Goal: Transaction & Acquisition: Purchase product/service

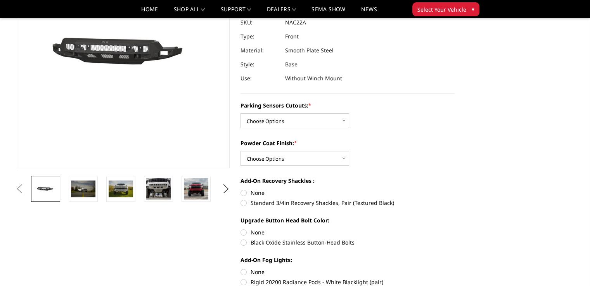
scroll to position [104, 0]
click at [199, 192] on img at bounding box center [196, 188] width 24 height 19
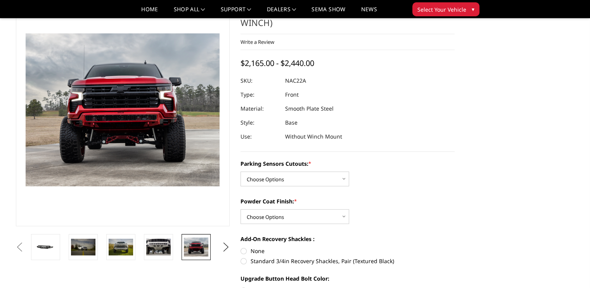
scroll to position [45, 0]
click at [228, 248] on button "Next" at bounding box center [226, 247] width 12 height 12
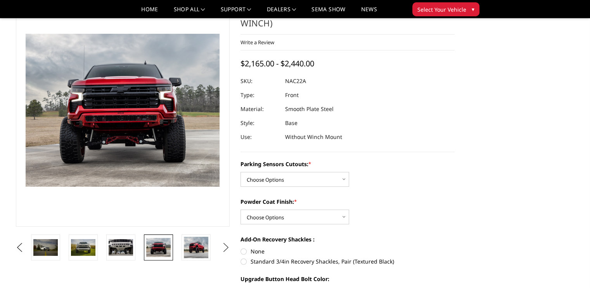
click at [228, 248] on button "Next" at bounding box center [226, 247] width 12 height 12
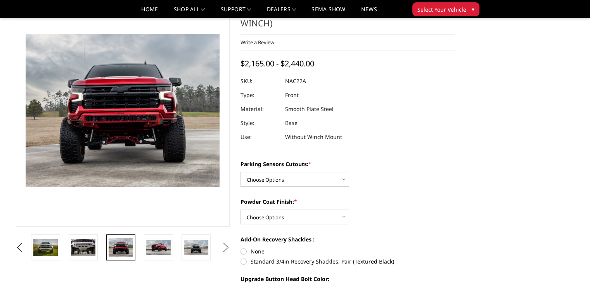
click at [228, 248] on button "Next" at bounding box center [226, 247] width 12 height 12
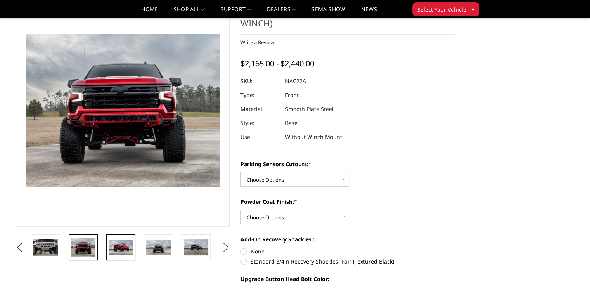
click at [114, 243] on img at bounding box center [121, 247] width 24 height 15
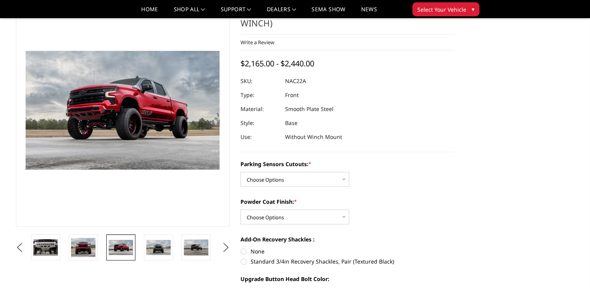
scroll to position [62, 0]
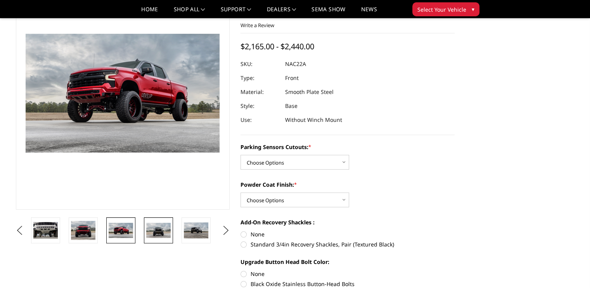
click at [153, 229] on img at bounding box center [158, 229] width 24 height 15
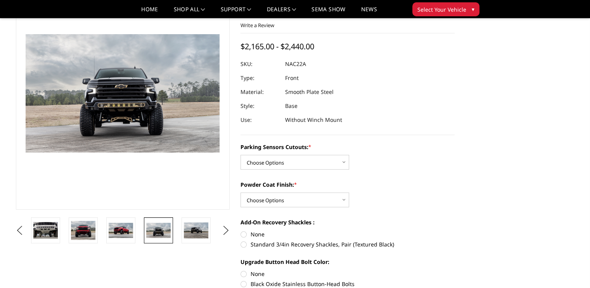
scroll to position [63, 0]
click at [186, 232] on img at bounding box center [196, 230] width 24 height 16
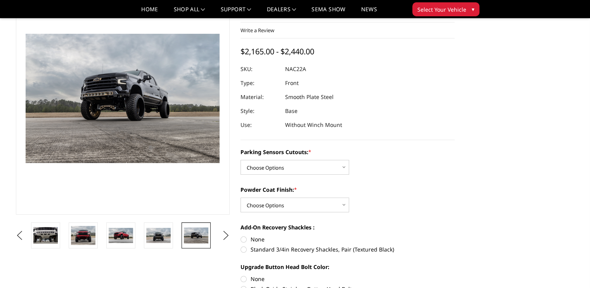
scroll to position [0, 0]
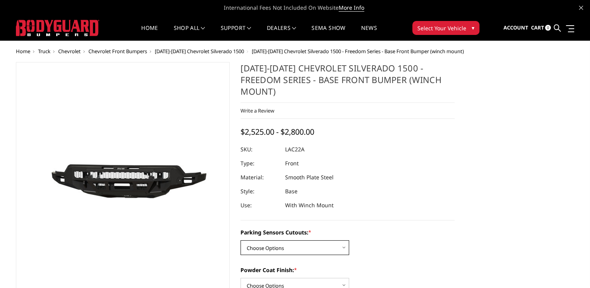
click at [287, 240] on select "Choose Options Yes - I have parking sensors No - I do NOT have parking sensors" at bounding box center [294, 247] width 109 height 15
select select "4346"
click at [240, 240] on select "Choose Options Yes - I have parking sensors No - I do NOT have parking sensors" at bounding box center [294, 247] width 109 height 15
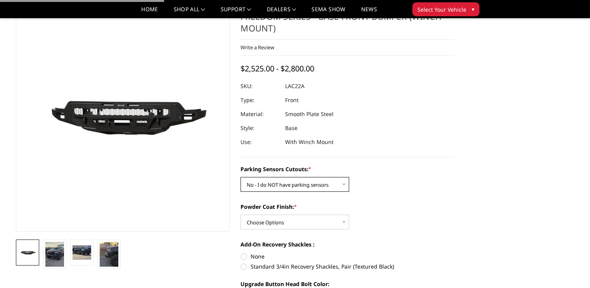
scroll to position [46, 0]
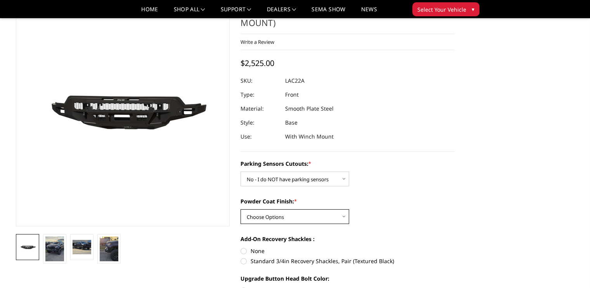
click at [299, 211] on select "Choose Options Bare Metal Textured Black Powder Coat" at bounding box center [294, 216] width 109 height 15
select select "4359"
click at [240, 209] on select "Choose Options Bare Metal Textured Black Powder Coat" at bounding box center [294, 216] width 109 height 15
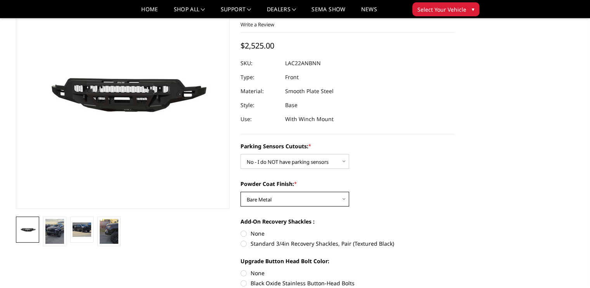
scroll to position [65, 0]
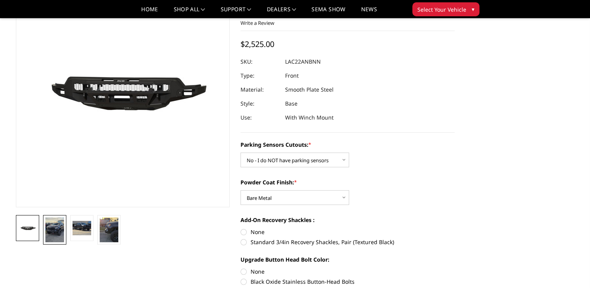
click at [62, 229] on img at bounding box center [54, 229] width 19 height 25
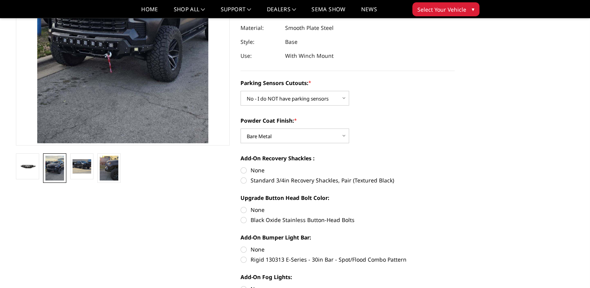
scroll to position [126, 0]
click at [305, 176] on label "Standard 3/4in Recovery Shackles, Pair (Textured Black)" at bounding box center [347, 180] width 214 height 8
click at [454, 167] on input "Standard 3/4in Recovery Shackles, Pair (Textured Black)" at bounding box center [454, 166] width 0 height 0
radio input "true"
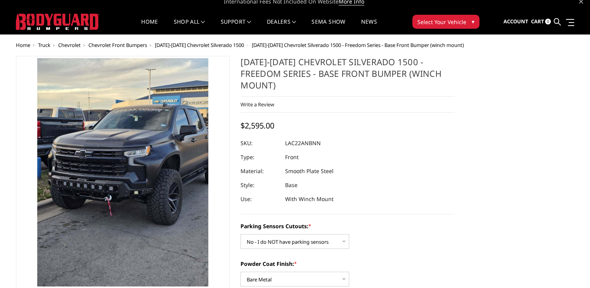
scroll to position [128, 0]
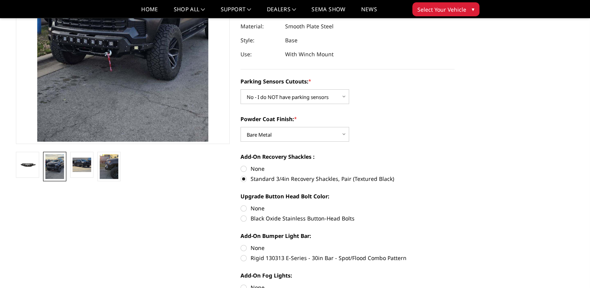
click at [250, 192] on div "Upgrade Button Head Bolt Color: None Black Oxide Stainless Button-Head Bolts" at bounding box center [347, 206] width 214 height 29
click at [251, 204] on label "None" at bounding box center [347, 208] width 214 height 8
click at [241, 204] on input "None" at bounding box center [240, 204] width 0 height 0
radio input "true"
click at [258, 243] on label "None" at bounding box center [347, 247] width 214 height 8
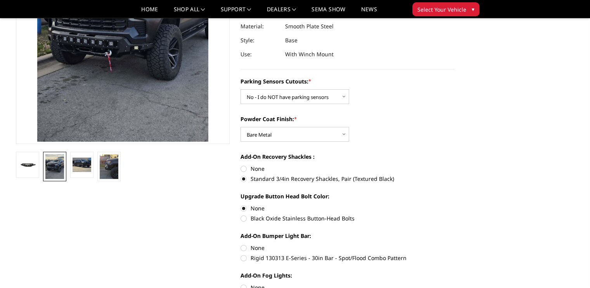
click at [241, 243] on input "None" at bounding box center [240, 243] width 0 height 0
radio input "true"
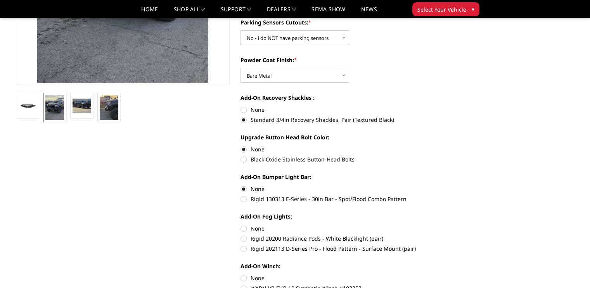
click at [257, 224] on label "None" at bounding box center [347, 228] width 214 height 8
click at [241, 224] on input "None" at bounding box center [240, 224] width 0 height 0
radio input "true"
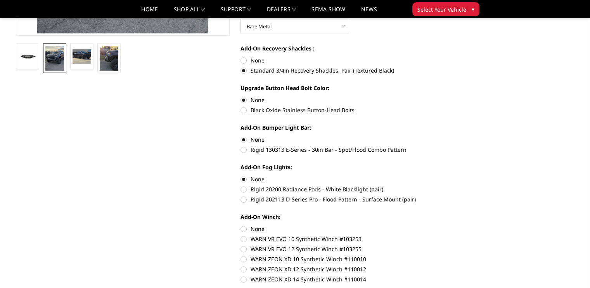
scroll to position [236, 0]
click at [257, 224] on label "None" at bounding box center [347, 228] width 214 height 8
click at [241, 224] on input "None" at bounding box center [240, 224] width 0 height 0
radio input "true"
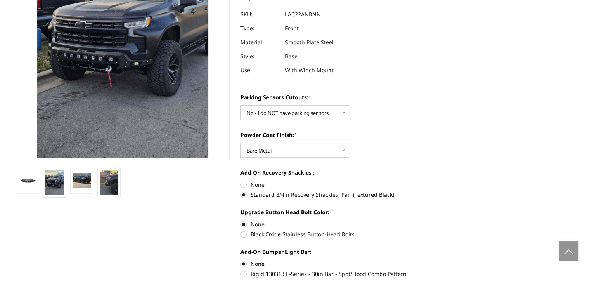
scroll to position [0, 0]
